Goal: Task Accomplishment & Management: Use online tool/utility

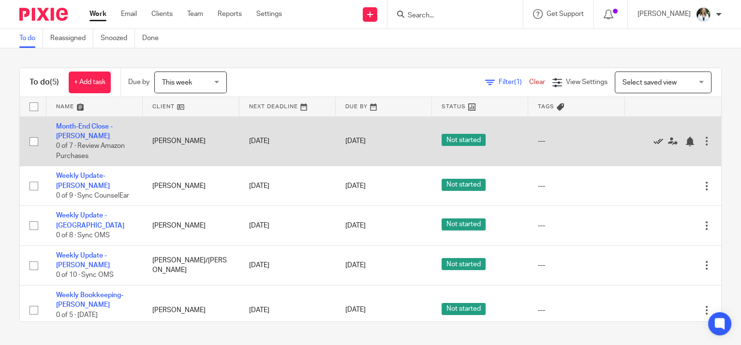
click at [653, 137] on icon at bounding box center [658, 142] width 10 height 10
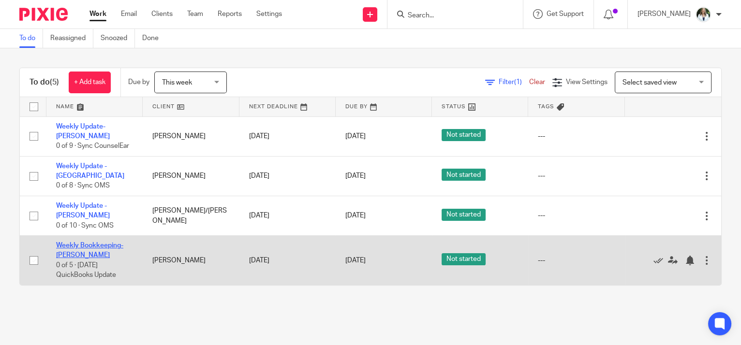
click at [66, 242] on link "Weekly Bookkeeping- [PERSON_NAME]" at bounding box center [89, 250] width 67 height 16
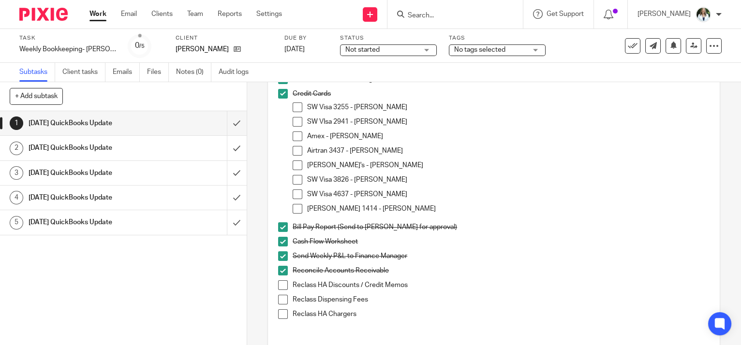
scroll to position [220, 0]
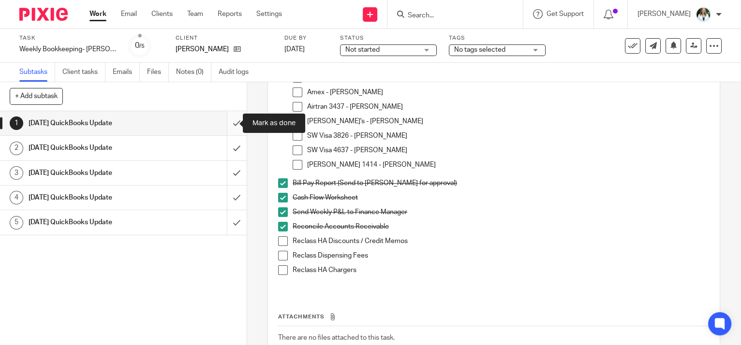
click at [223, 122] on input "submit" at bounding box center [123, 123] width 247 height 24
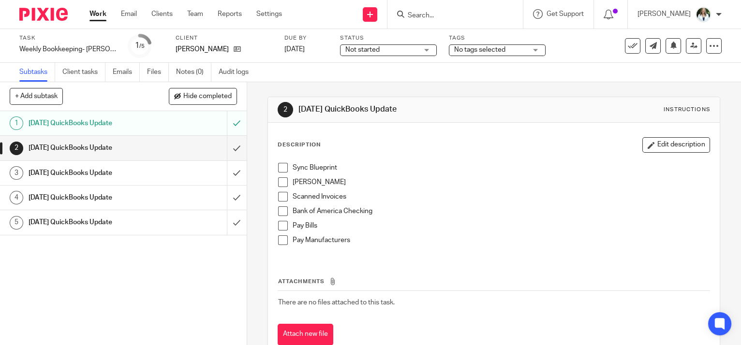
click at [280, 163] on span at bounding box center [283, 168] width 10 height 10
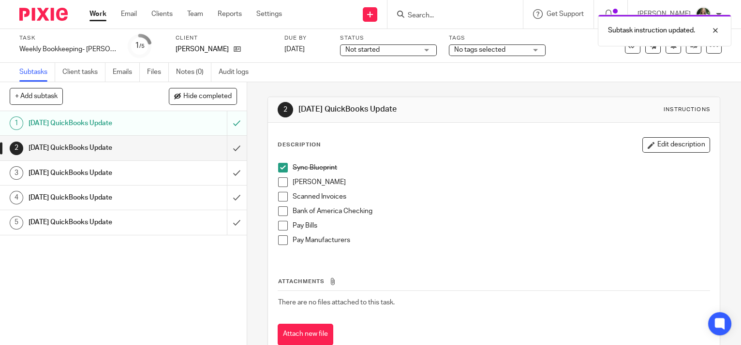
click at [281, 178] on span at bounding box center [283, 182] width 10 height 10
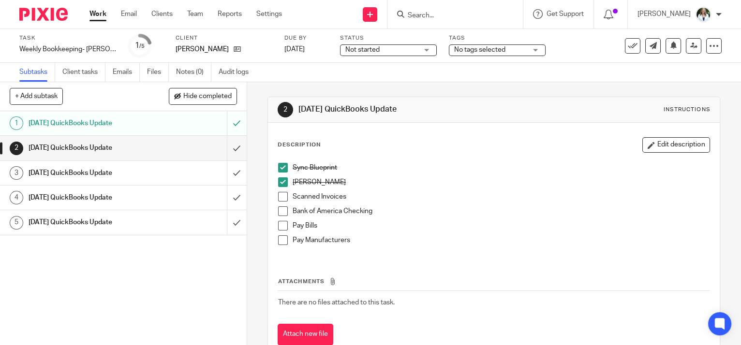
click at [280, 196] on span at bounding box center [283, 197] width 10 height 10
click at [280, 214] on span at bounding box center [283, 212] width 10 height 10
click at [281, 226] on span at bounding box center [283, 226] width 10 height 10
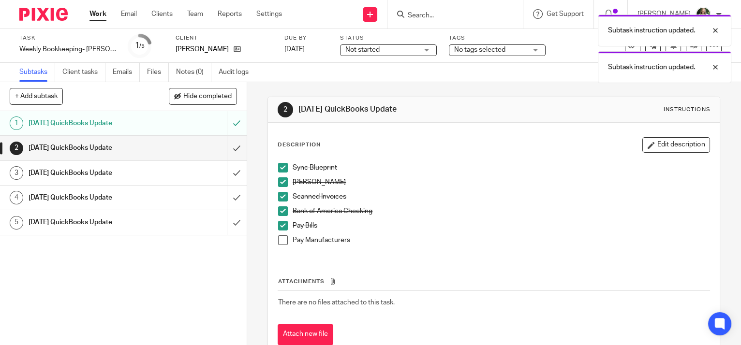
click at [280, 239] on span at bounding box center [283, 241] width 10 height 10
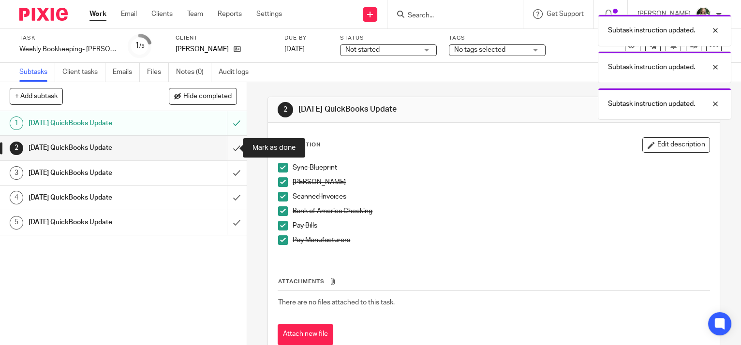
click at [227, 147] on input "submit" at bounding box center [123, 148] width 247 height 24
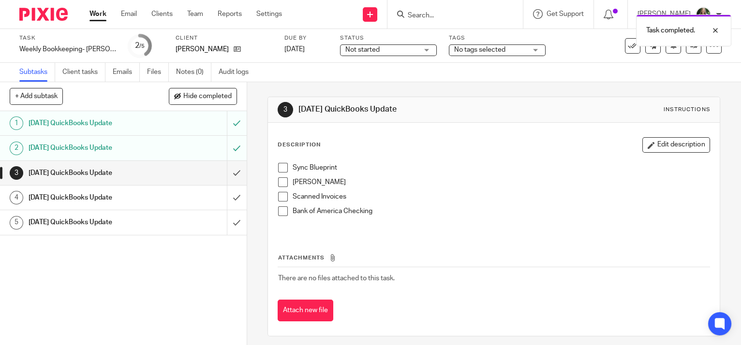
click at [100, 14] on link "Work" at bounding box center [97, 14] width 17 height 10
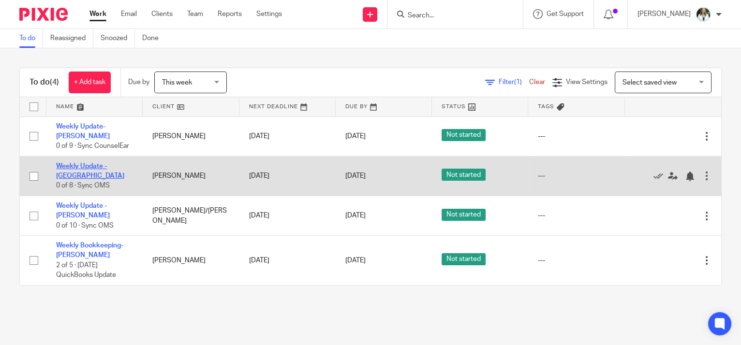
click at [89, 167] on link "Weekly Update - [GEOGRAPHIC_DATA]" at bounding box center [90, 171] width 68 height 16
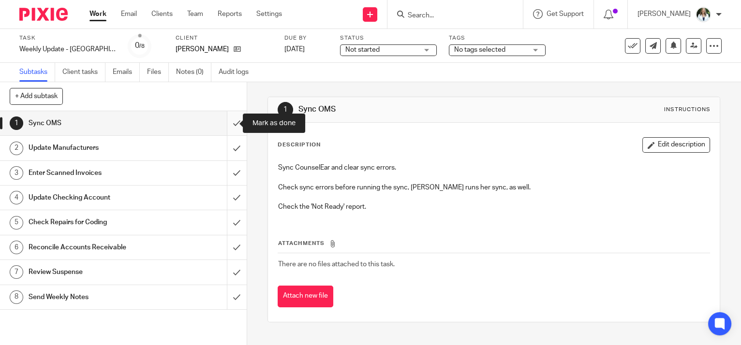
click at [226, 120] on input "submit" at bounding box center [123, 123] width 247 height 24
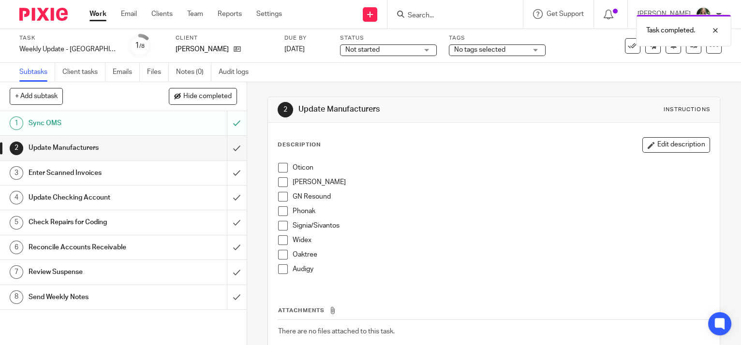
click at [278, 167] on span at bounding box center [283, 168] width 10 height 10
click at [280, 181] on span at bounding box center [283, 182] width 10 height 10
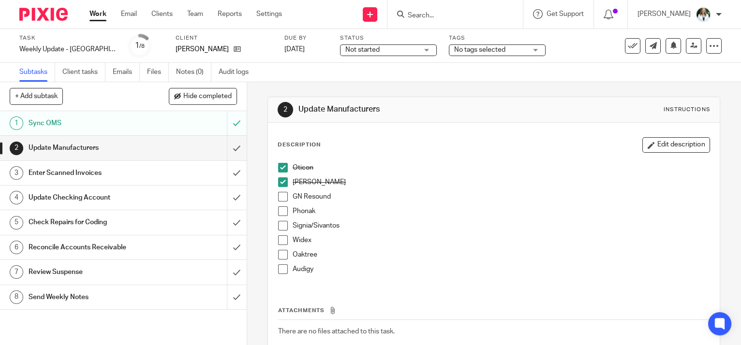
click at [280, 198] on span at bounding box center [283, 197] width 10 height 10
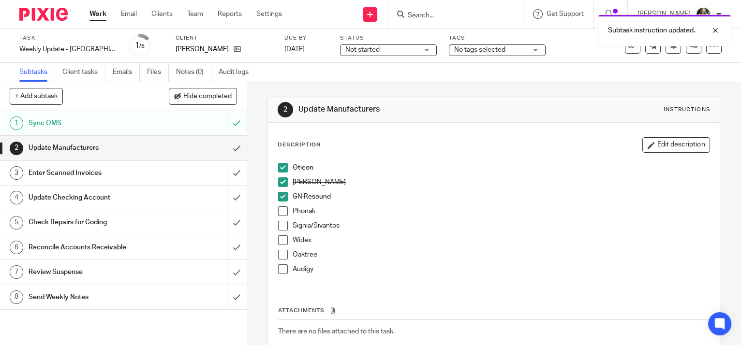
click at [282, 210] on span at bounding box center [283, 212] width 10 height 10
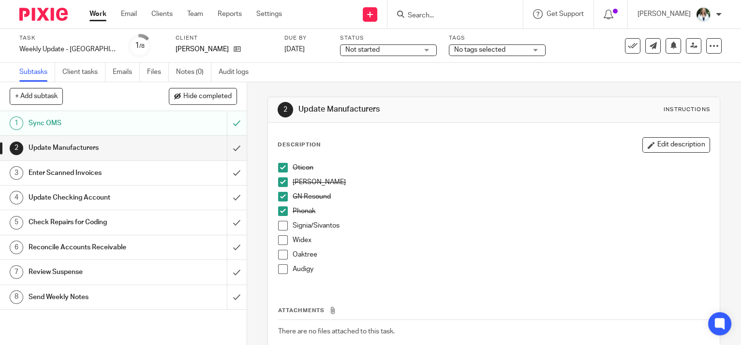
click at [278, 227] on span at bounding box center [283, 226] width 10 height 10
click at [282, 238] on span at bounding box center [283, 241] width 10 height 10
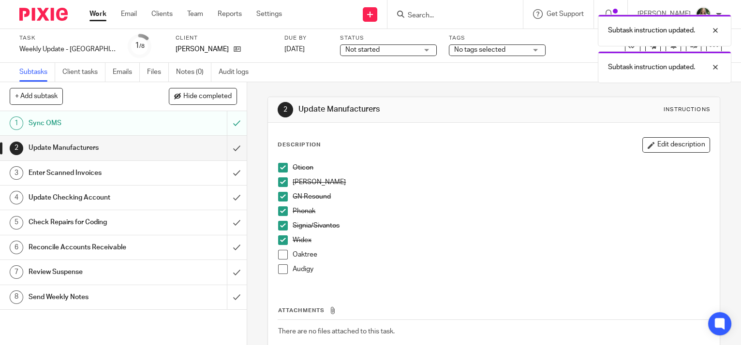
click at [280, 253] on span at bounding box center [283, 255] width 10 height 10
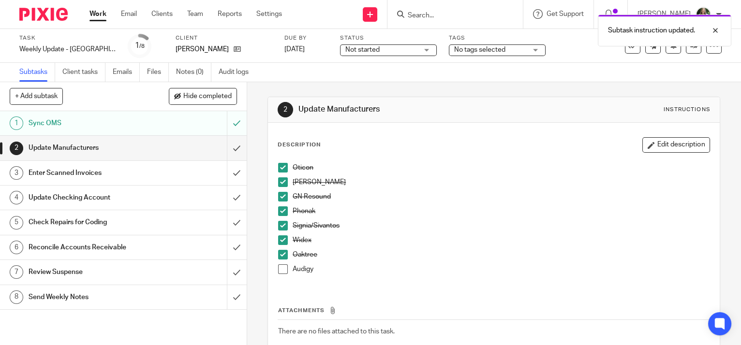
click at [280, 269] on span at bounding box center [283, 270] width 10 height 10
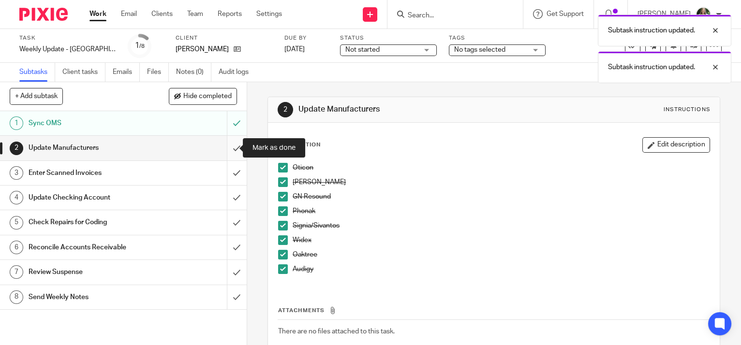
click at [226, 148] on input "submit" at bounding box center [123, 148] width 247 height 24
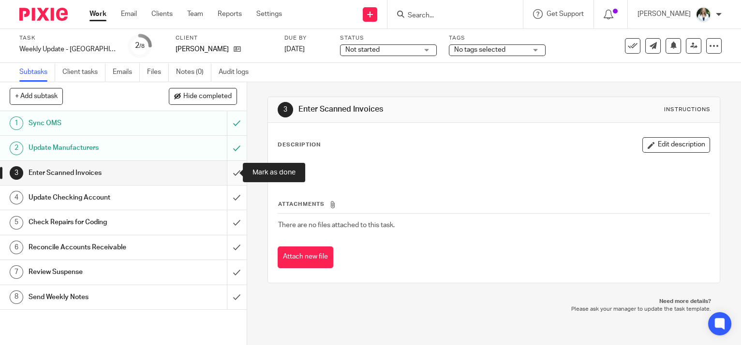
click at [224, 172] on input "submit" at bounding box center [123, 173] width 247 height 24
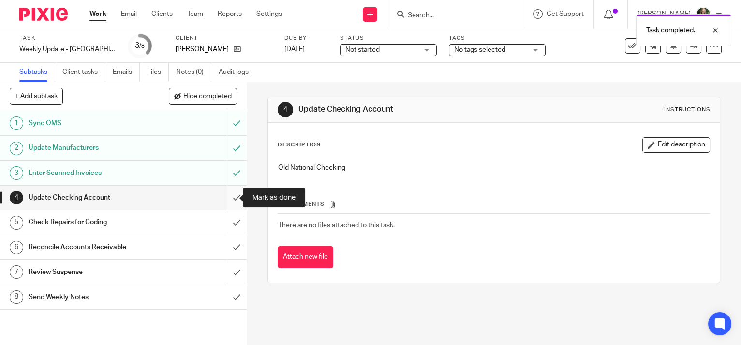
click at [227, 192] on input "submit" at bounding box center [123, 198] width 247 height 24
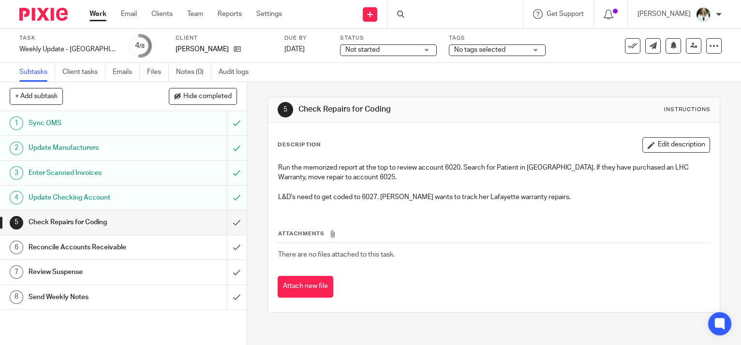
click at [229, 223] on input "submit" at bounding box center [123, 222] width 247 height 24
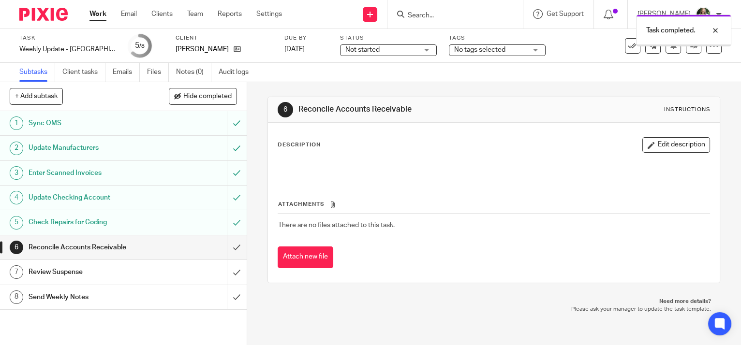
click at [226, 271] on input "submit" at bounding box center [123, 272] width 247 height 24
click at [100, 298] on h1 "Send Weekly Notes" at bounding box center [92, 297] width 126 height 15
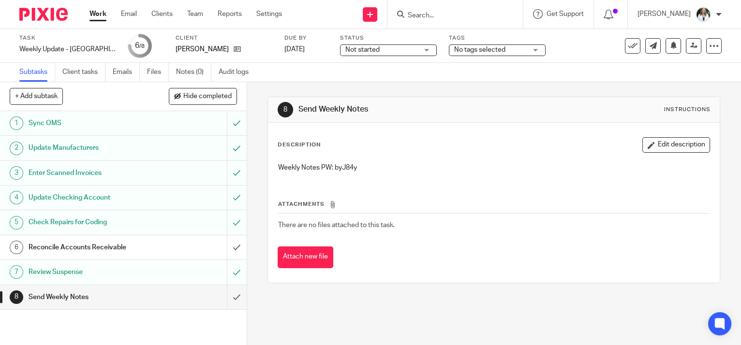
click at [342, 169] on p "Weekly Notes PW: byJ84y" at bounding box center [493, 168] width 431 height 10
copy p "byJ84y"
drag, startPoint x: 225, startPoint y: 295, endPoint x: 236, endPoint y: 303, distance: 13.6
click at [225, 295] on input "submit" at bounding box center [123, 297] width 247 height 24
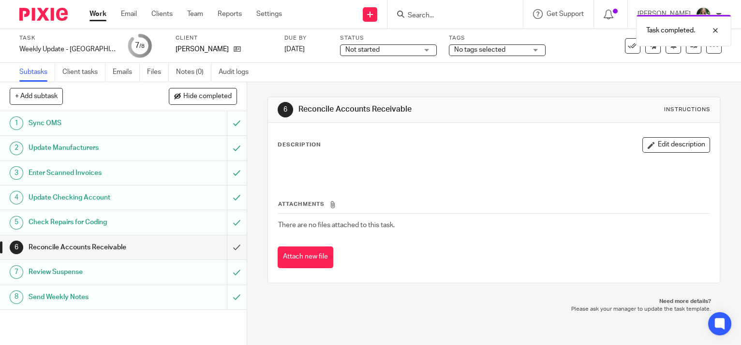
click at [95, 13] on link "Work" at bounding box center [97, 14] width 17 height 10
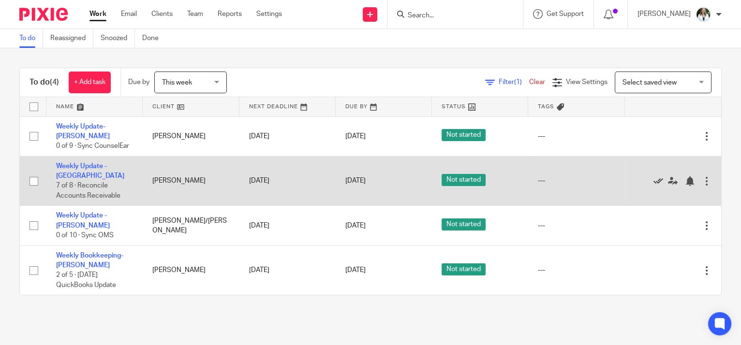
click at [653, 177] on icon at bounding box center [658, 182] width 10 height 10
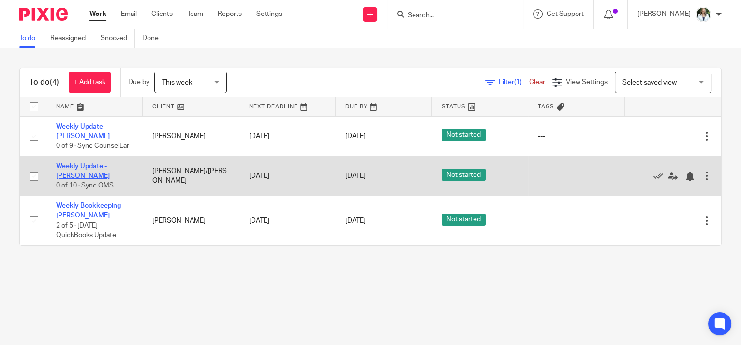
click at [94, 165] on link "Weekly Update - [PERSON_NAME]" at bounding box center [83, 171] width 54 height 16
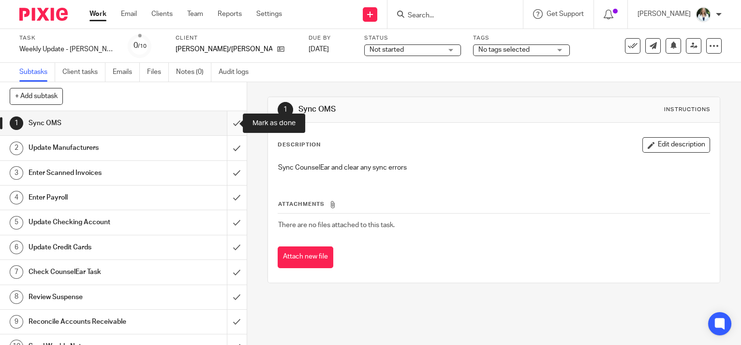
click at [229, 120] on input "submit" at bounding box center [123, 123] width 247 height 24
